Goal: Find specific page/section: Find specific page/section

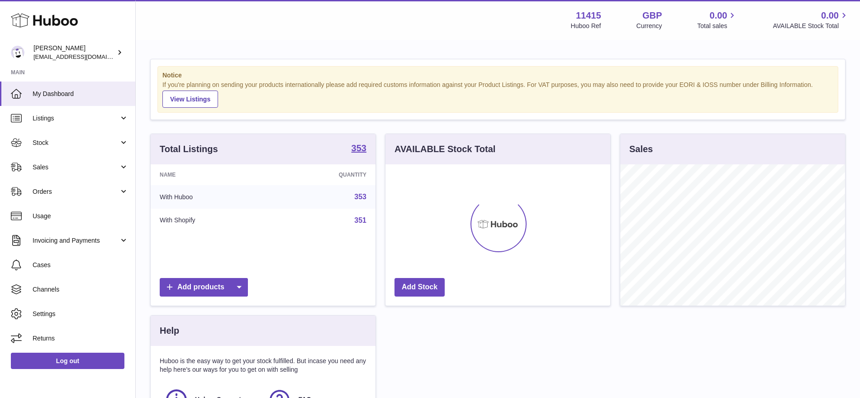
scroll to position [141, 225]
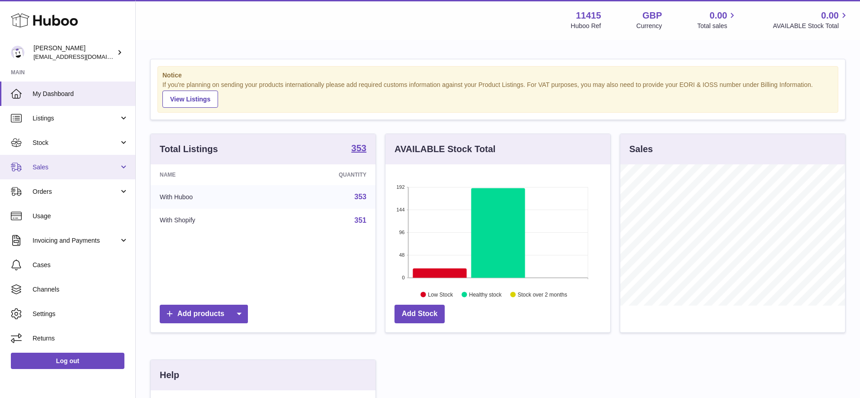
click at [61, 172] on link "Sales" at bounding box center [67, 167] width 135 height 24
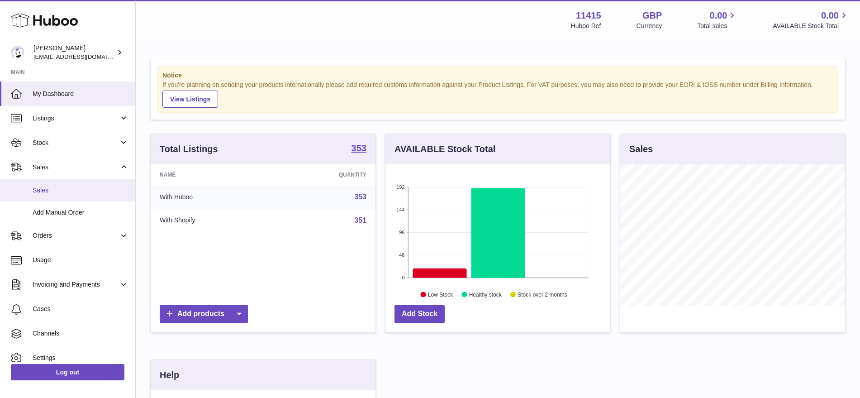
click at [56, 185] on link "Sales" at bounding box center [67, 190] width 135 height 22
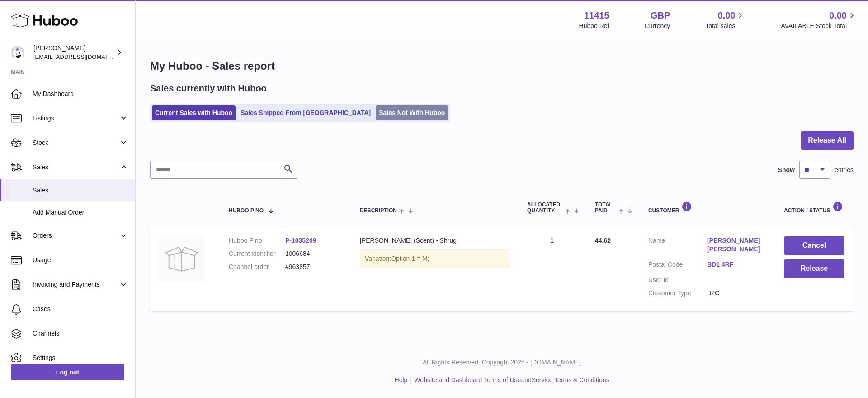
click at [376, 119] on link "Sales Not With Huboo" at bounding box center [412, 112] width 72 height 15
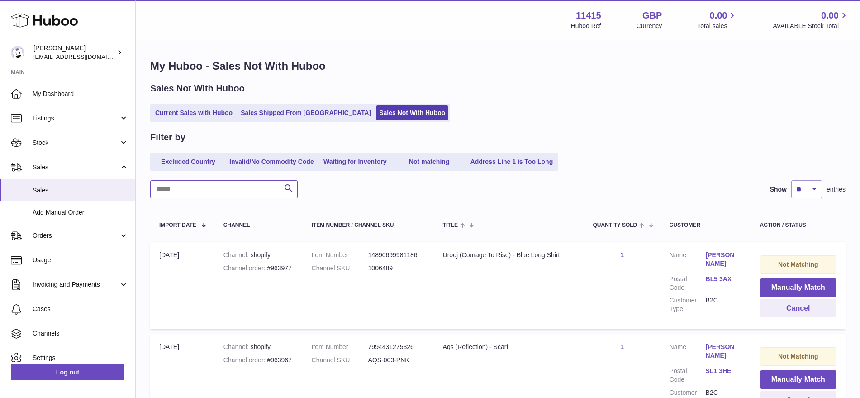
click at [222, 197] on input "text" at bounding box center [223, 189] width 147 height 18
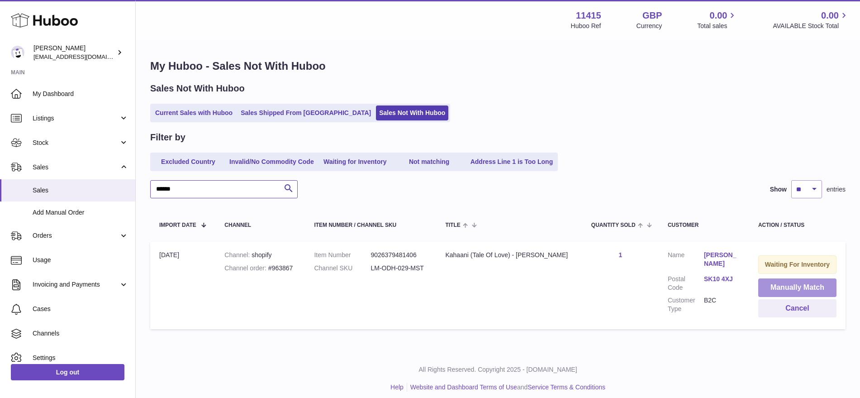
type input "******"
click at [774, 289] on button "Manually Match" at bounding box center [797, 287] width 78 height 19
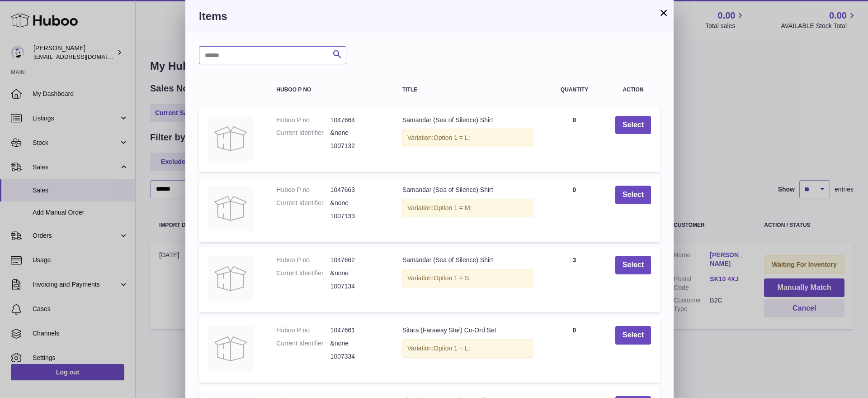
click at [261, 57] on input "text" at bounding box center [272, 55] width 147 height 18
type input "*******"
click at [337, 52] on icon "submit" at bounding box center [337, 54] width 11 height 11
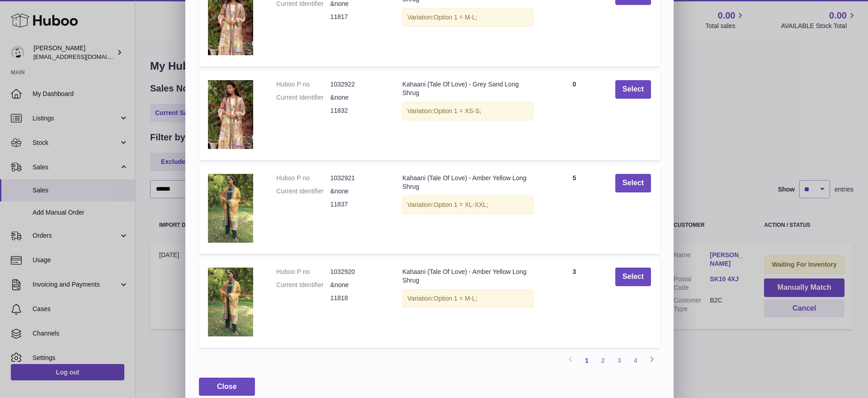
scroll to position [226, 0]
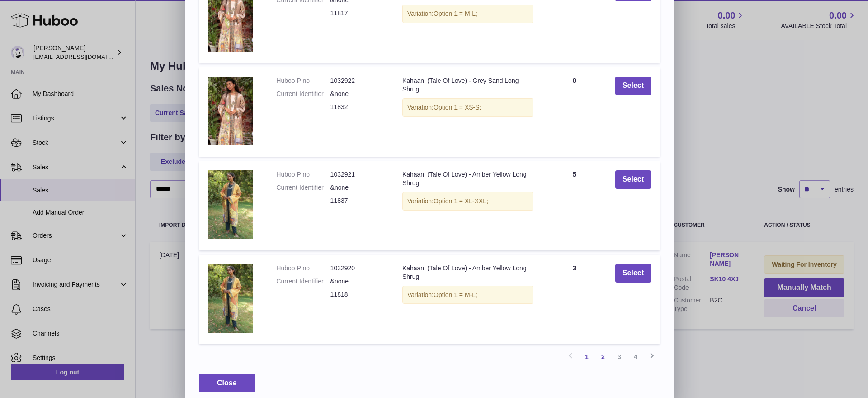
click at [603, 357] on link "2" at bounding box center [603, 356] width 16 height 16
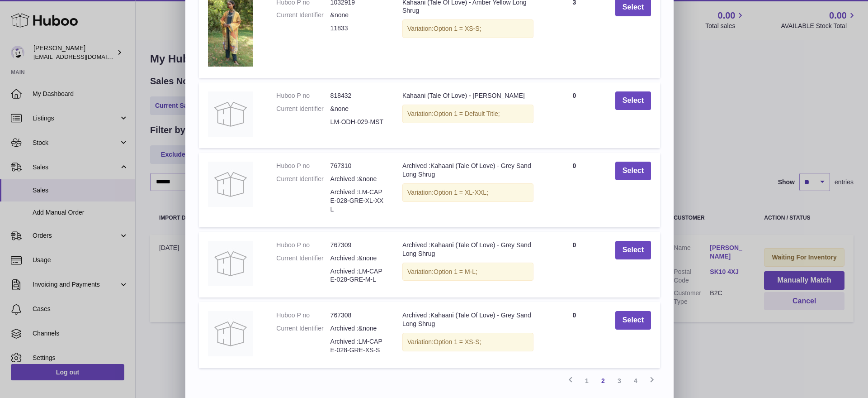
scroll to position [151, 0]
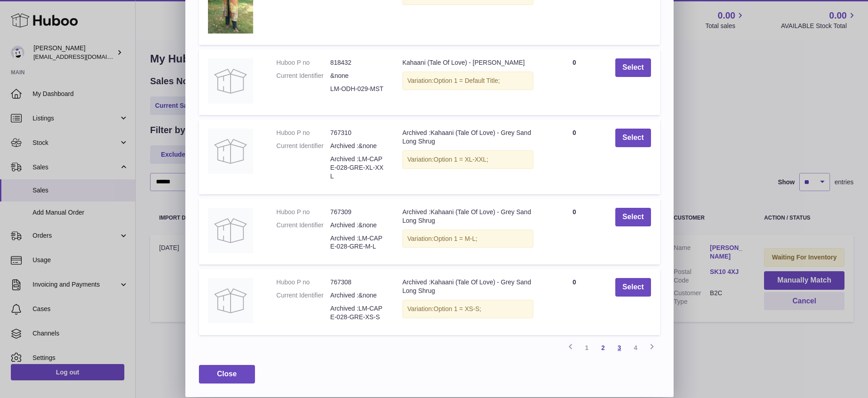
click at [618, 351] on link "3" at bounding box center [620, 347] width 16 height 16
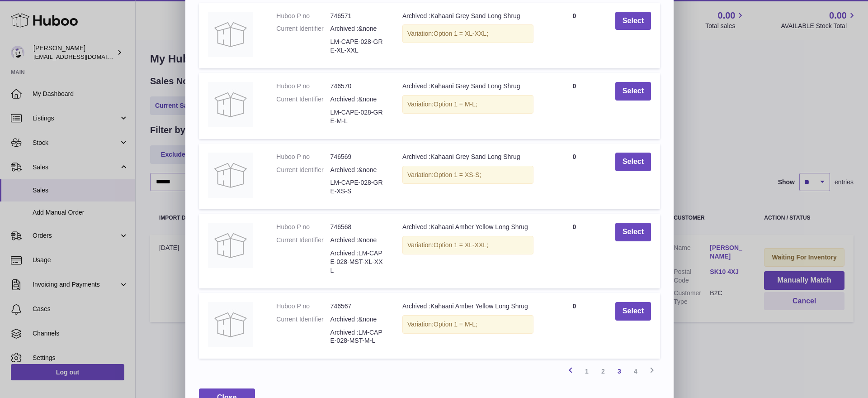
scroll to position [128, 0]
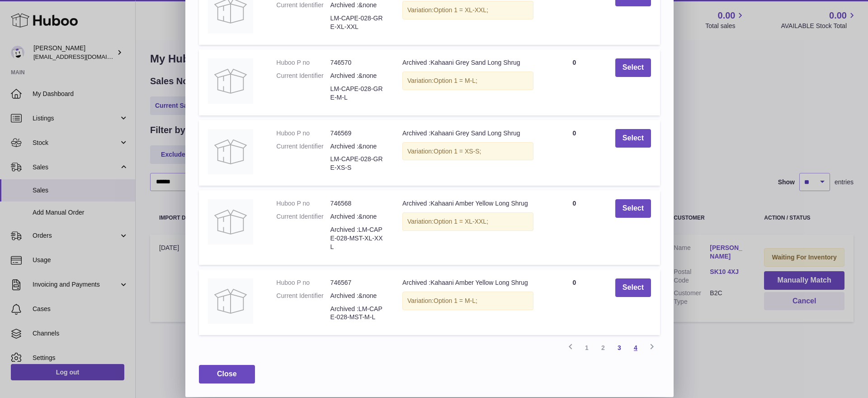
click at [636, 347] on link "4" at bounding box center [636, 347] width 16 height 16
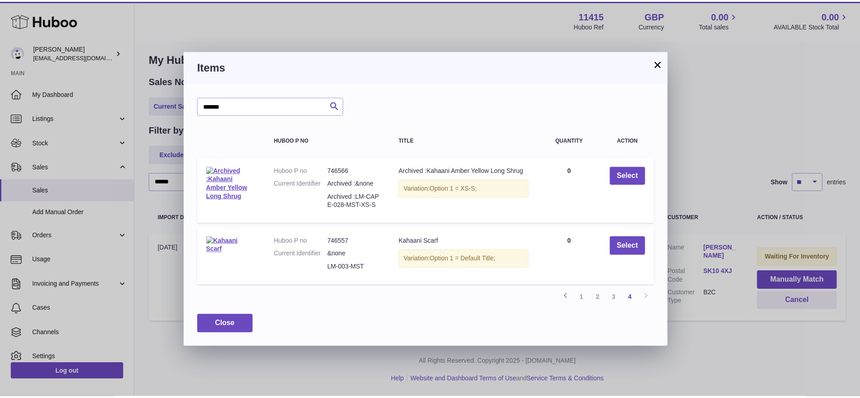
scroll to position [0, 0]
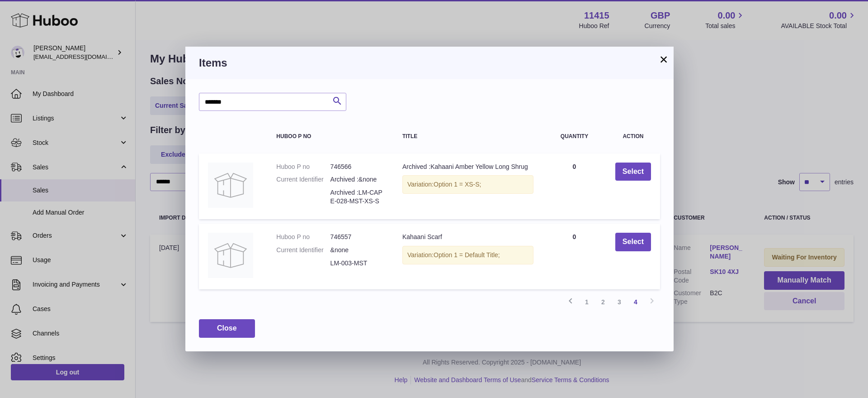
click at [663, 59] on button "×" at bounding box center [664, 59] width 11 height 11
